Goal: Transaction & Acquisition: Purchase product/service

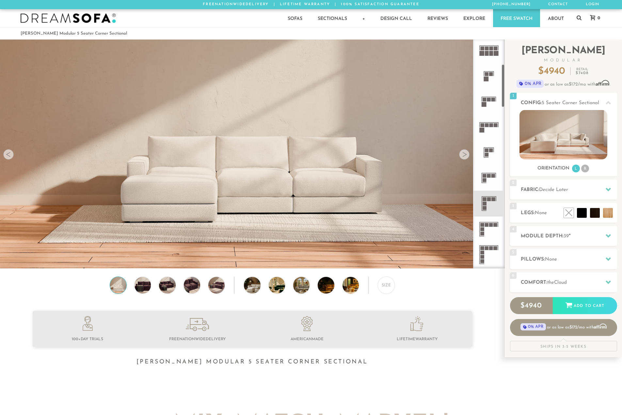
scroll to position [131, 0]
click at [490, 199] on rect at bounding box center [489, 198] width 4 height 4
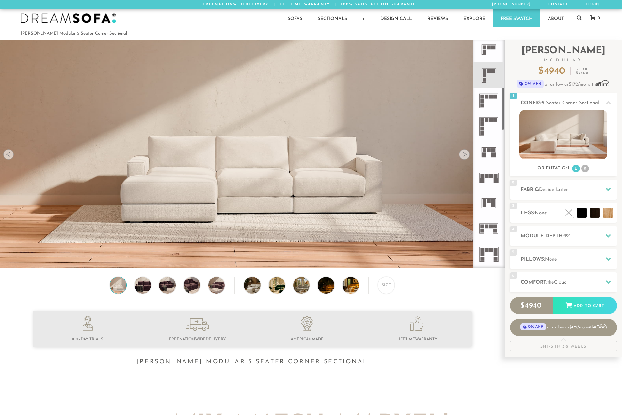
scroll to position [261, 0]
click at [488, 69] on rect at bounding box center [489, 68] width 4 height 4
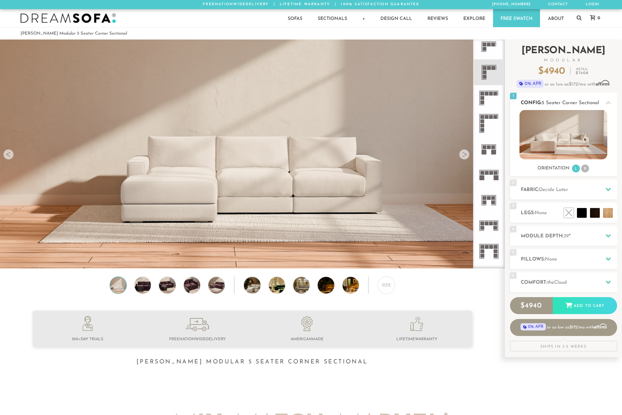
click at [585, 169] on li "R" at bounding box center [585, 168] width 8 height 8
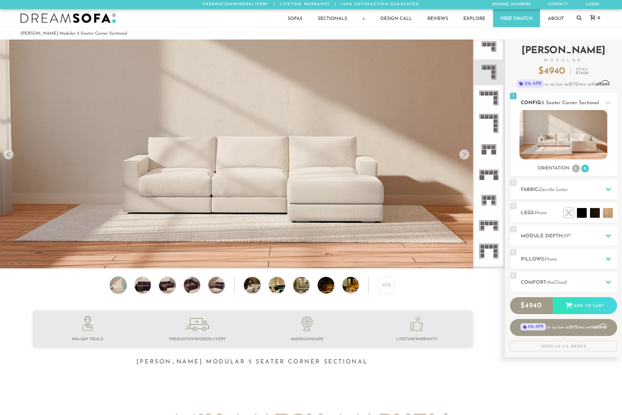
click at [577, 171] on li "L" at bounding box center [576, 168] width 8 height 8
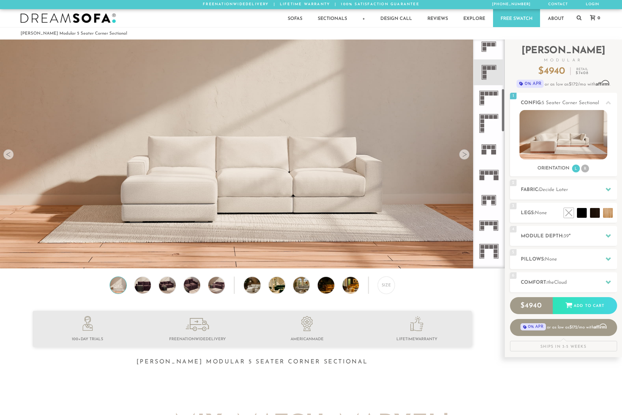
click at [491, 73] on icon at bounding box center [488, 71] width 25 height 25
click at [603, 190] on div at bounding box center [608, 189] width 14 height 13
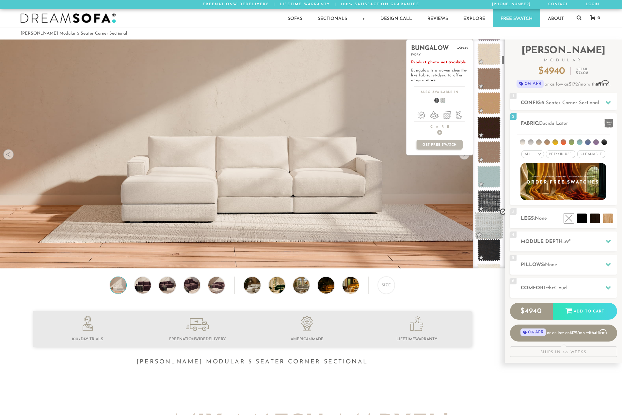
scroll to position [0, 0]
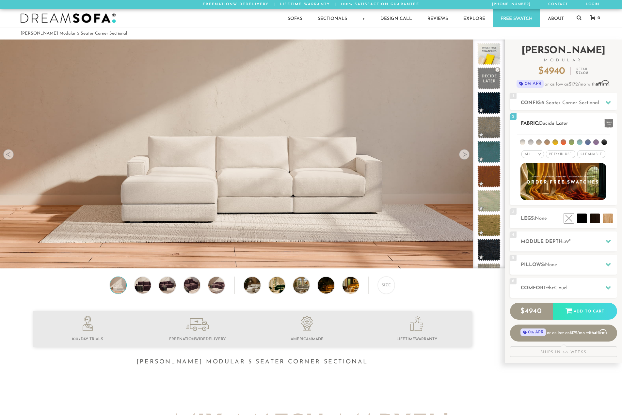
click at [589, 154] on span "Cleanable x" at bounding box center [591, 154] width 28 height 8
click at [594, 220] on li at bounding box center [579, 203] width 39 height 39
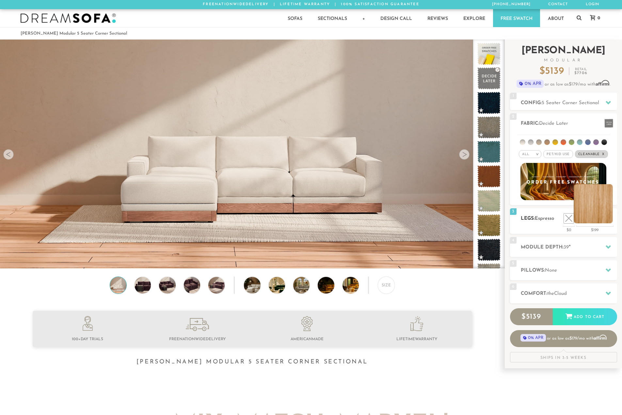
click at [610, 221] on li at bounding box center [592, 203] width 39 height 39
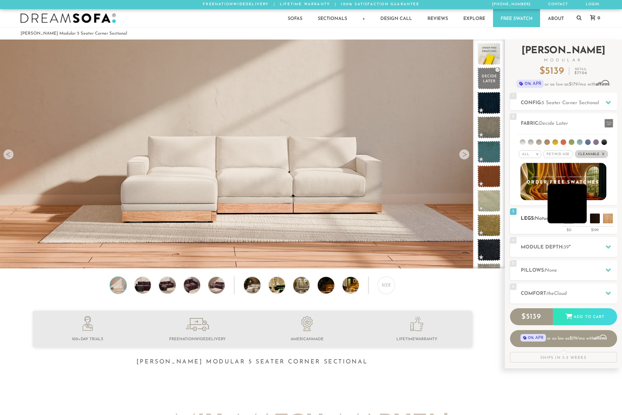
click at [579, 219] on li at bounding box center [566, 203] width 39 height 39
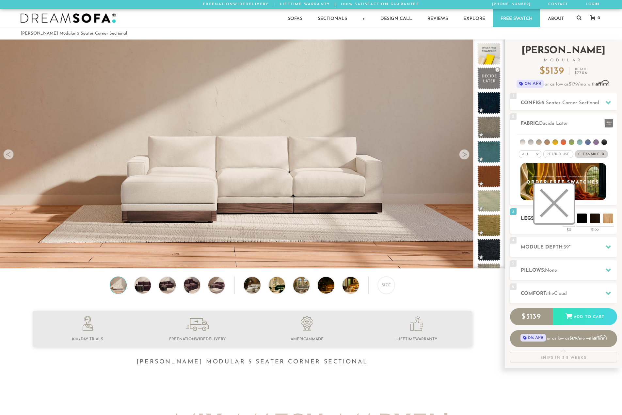
click at [567, 220] on li at bounding box center [553, 203] width 39 height 39
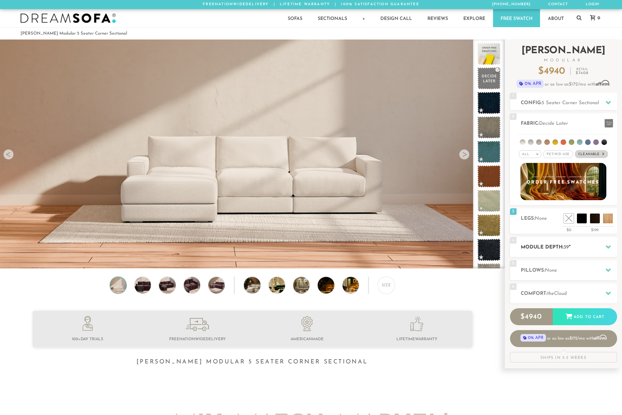
click at [607, 248] on icon at bounding box center [607, 246] width 5 height 5
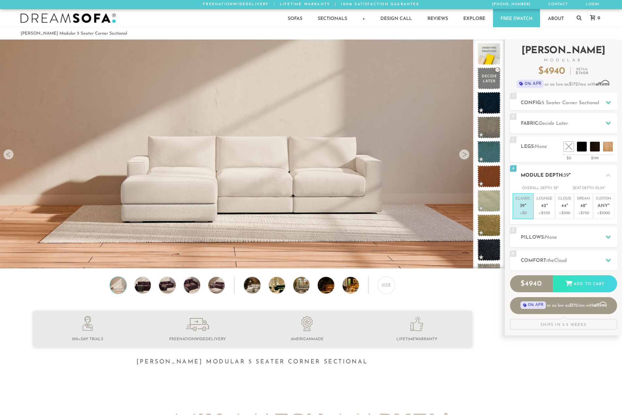
click at [606, 178] on div at bounding box center [608, 174] width 14 height 13
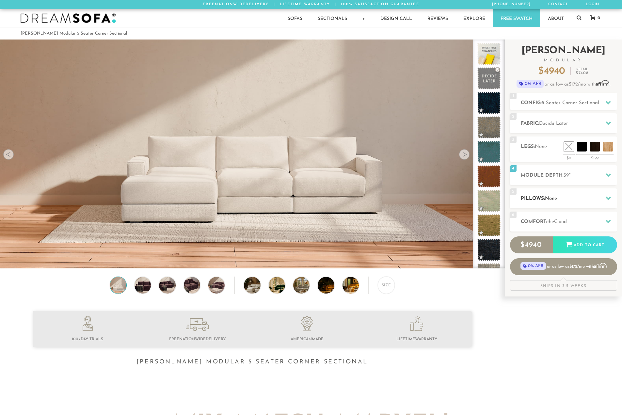
click at [579, 199] on h2 "Pillows: None" at bounding box center [568, 199] width 96 height 8
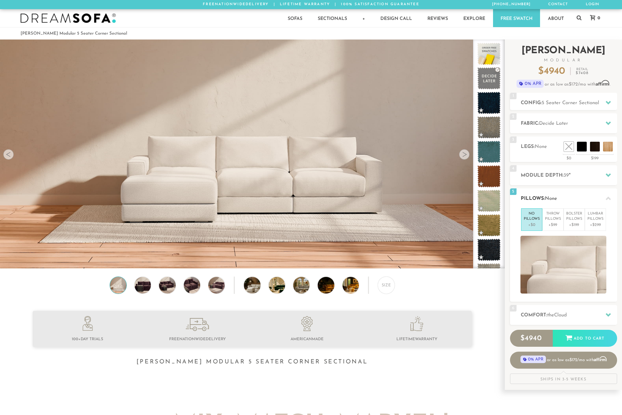
click at [579, 199] on h2 "Pillows: None" at bounding box center [568, 199] width 96 height 8
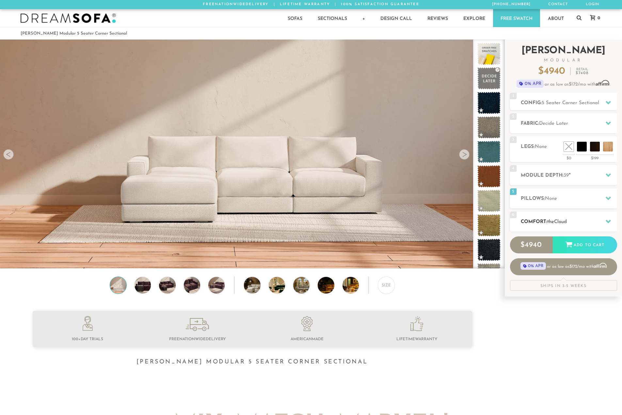
click at [607, 223] on icon at bounding box center [607, 221] width 5 height 5
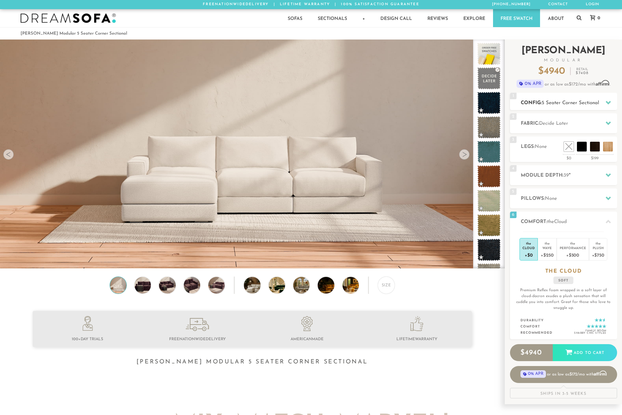
click at [579, 102] on span "5 Seater Corner Sectional" at bounding box center [569, 102] width 57 height 5
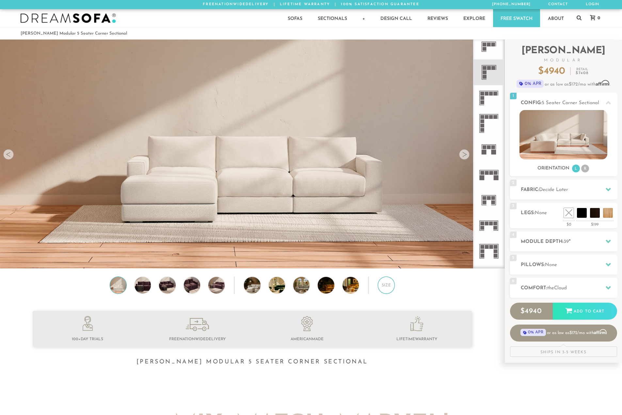
click at [385, 290] on div "Size" at bounding box center [385, 284] width 17 height 17
